Goal: Transaction & Acquisition: Purchase product/service

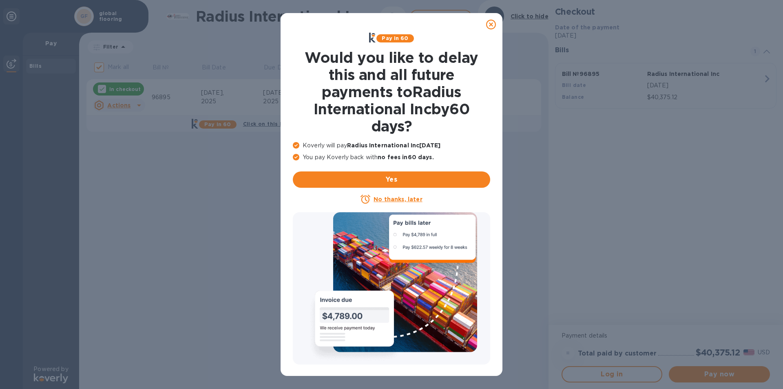
click at [387, 197] on u "No thanks, later" at bounding box center [398, 199] width 49 height 7
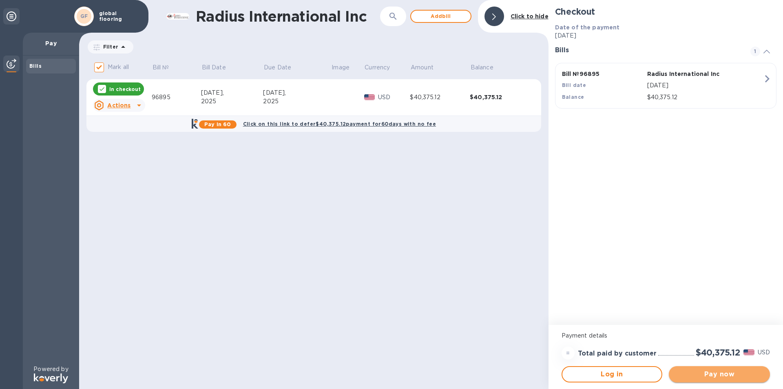
click at [715, 374] on span "Pay now" at bounding box center [719, 374] width 88 height 10
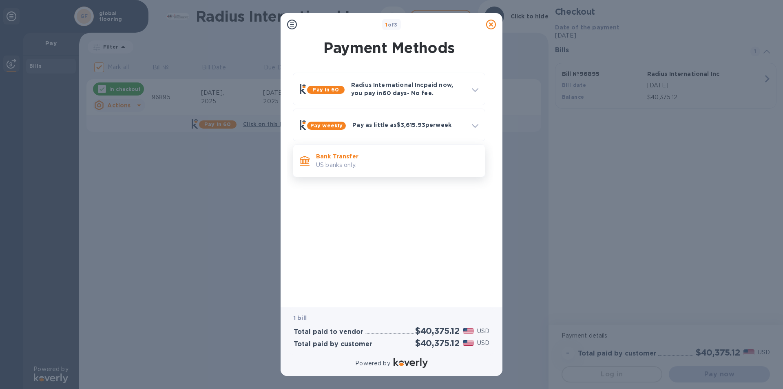
click at [356, 161] on p "US banks only." at bounding box center [397, 165] width 162 height 9
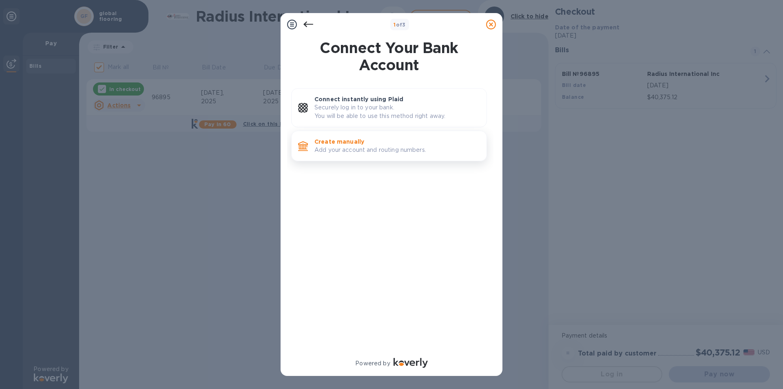
click at [349, 151] on p "Add your account and routing numbers." at bounding box center [397, 150] width 166 height 9
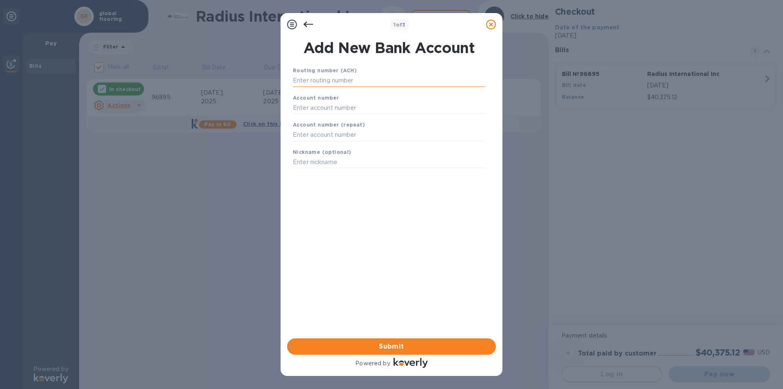
click at [323, 80] on input "text" at bounding box center [389, 81] width 193 height 12
type input "011000138"
type input "004613400530"
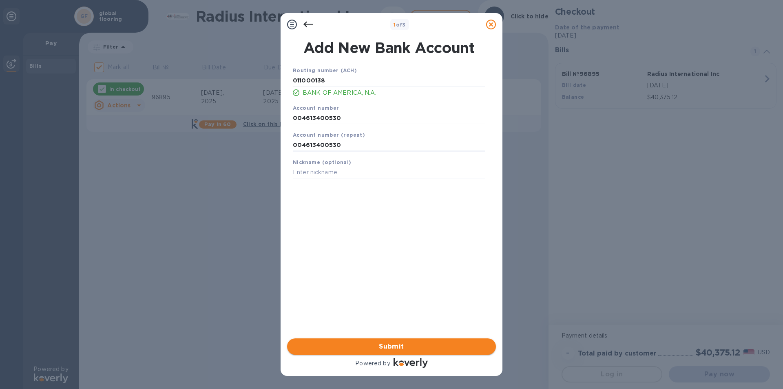
type input "004613400530"
click at [366, 347] on span "Submit" at bounding box center [392, 346] width 196 height 10
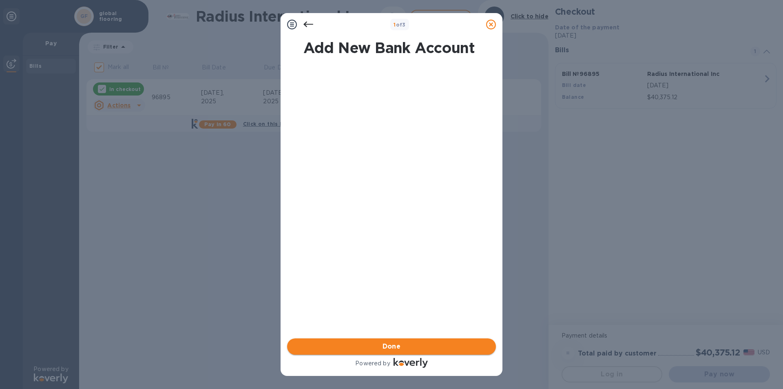
click at [396, 349] on span "Done" at bounding box center [392, 346] width 18 height 10
